Goal: Task Accomplishment & Management: Manage account settings

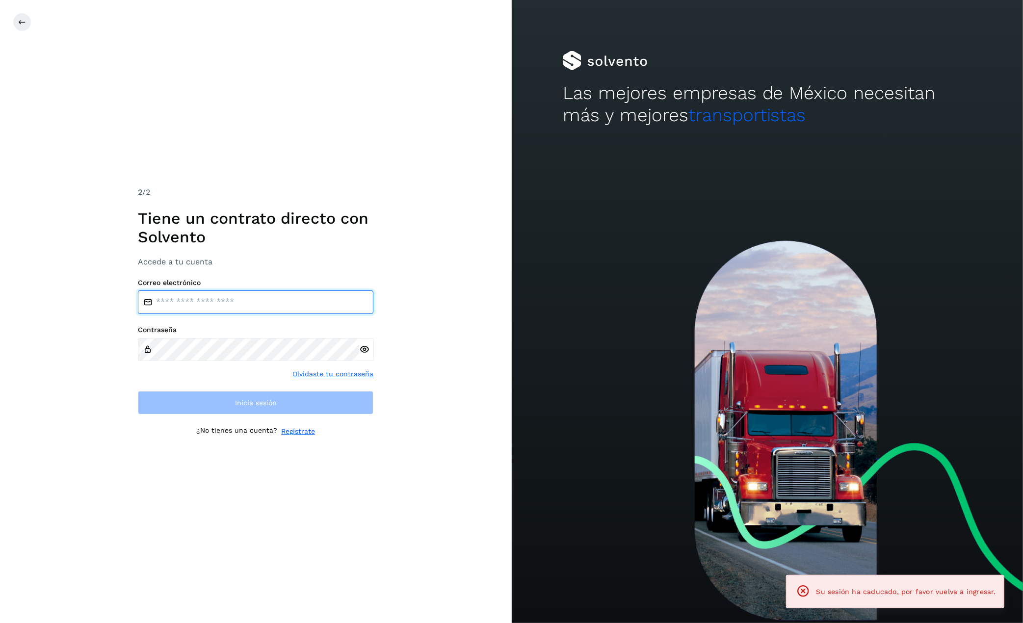
click at [293, 306] on input "email" at bounding box center [255, 302] width 235 height 24
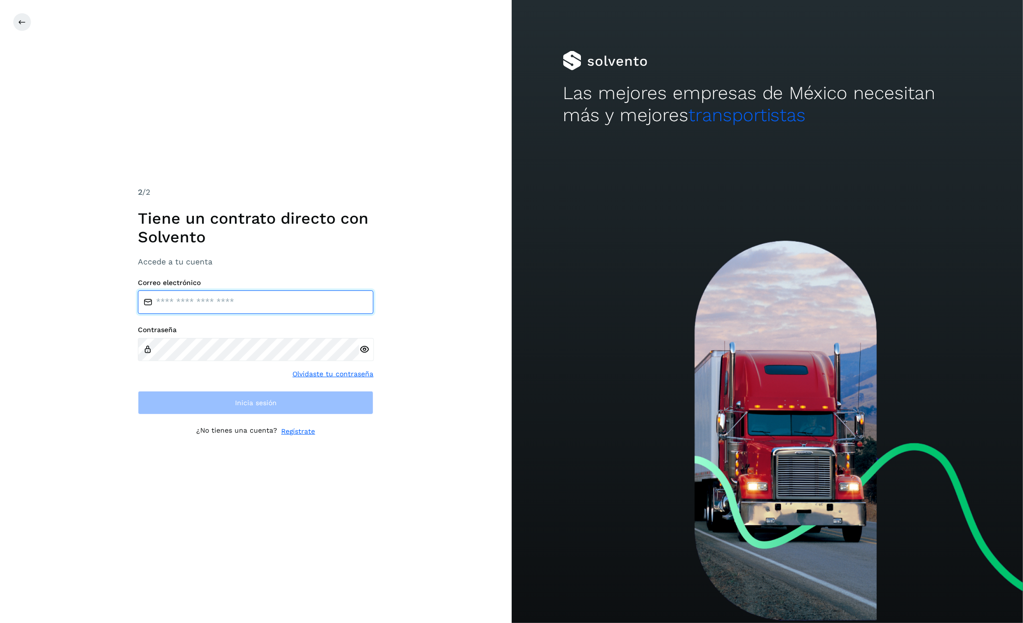
type input "**********"
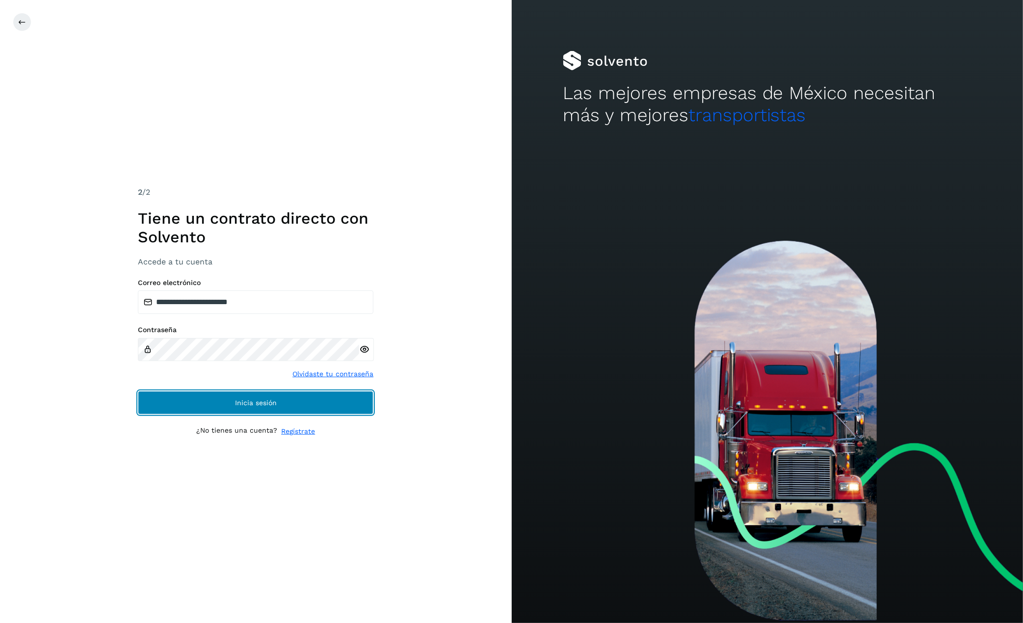
click at [314, 407] on button "Inicia sesión" at bounding box center [255, 403] width 235 height 24
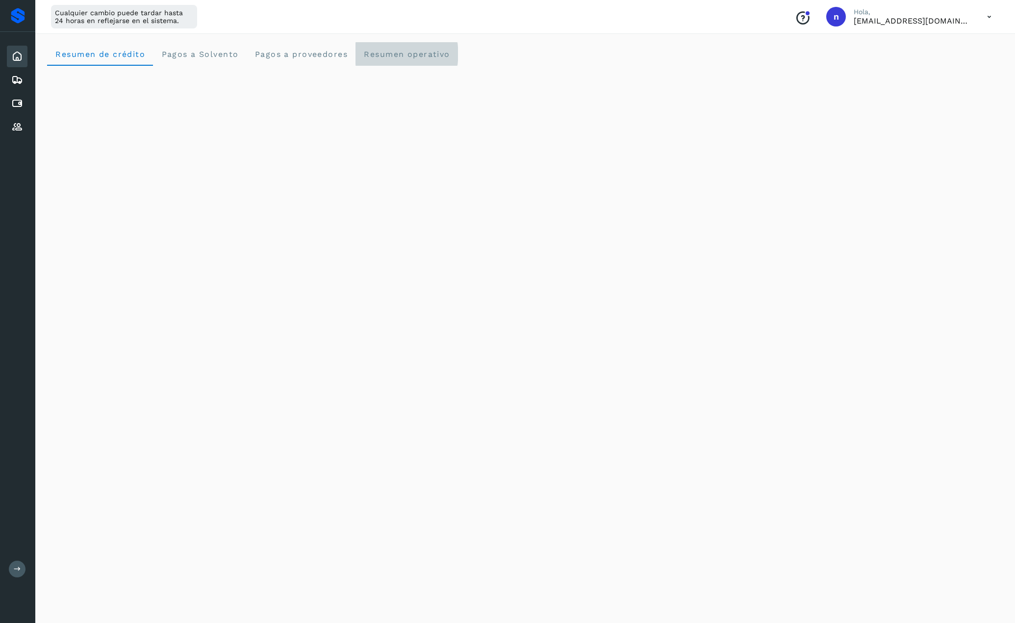
click at [395, 51] on span "Resumen operativo" at bounding box center [407, 54] width 87 height 9
click at [991, 17] on icon at bounding box center [990, 17] width 20 height 20
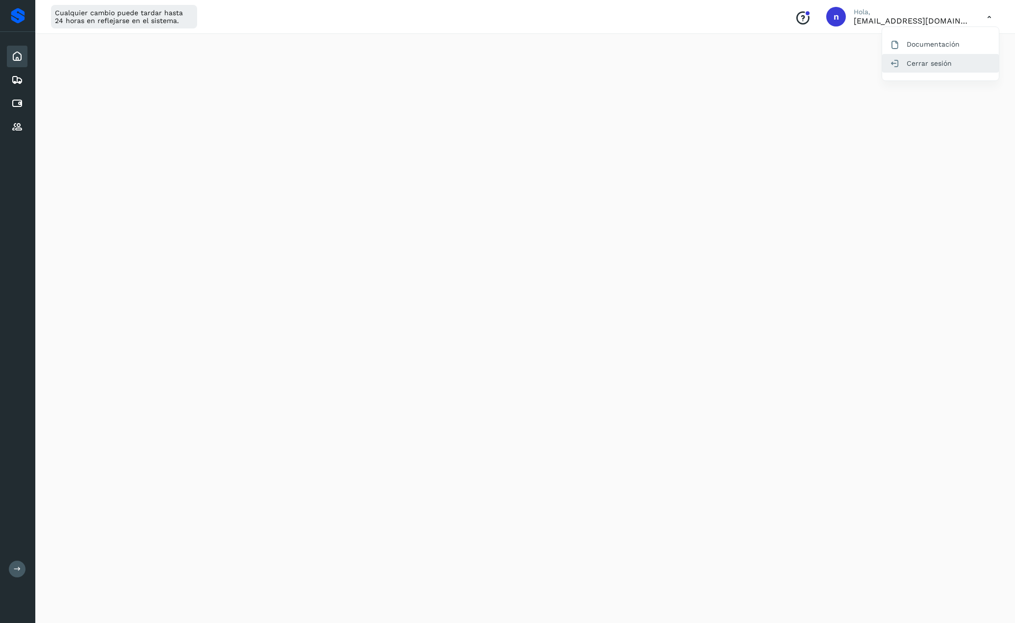
click at [933, 68] on div "Cerrar sesión" at bounding box center [941, 63] width 117 height 19
